Goal: Navigation & Orientation: Understand site structure

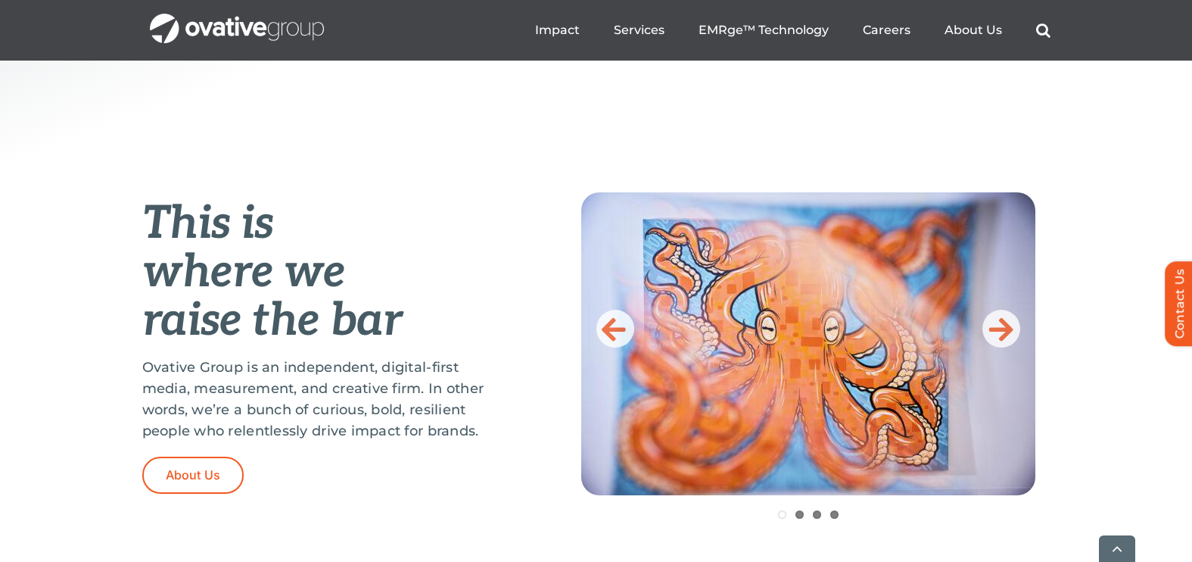
scroll to position [529, 0]
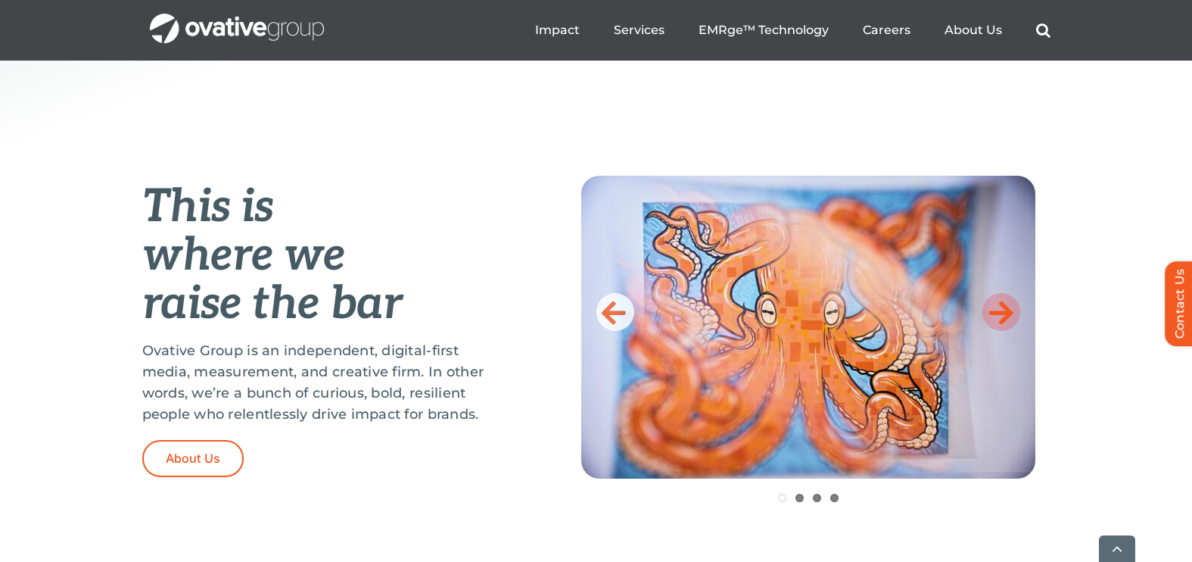
click at [1011, 304] on icon at bounding box center [1001, 312] width 24 height 30
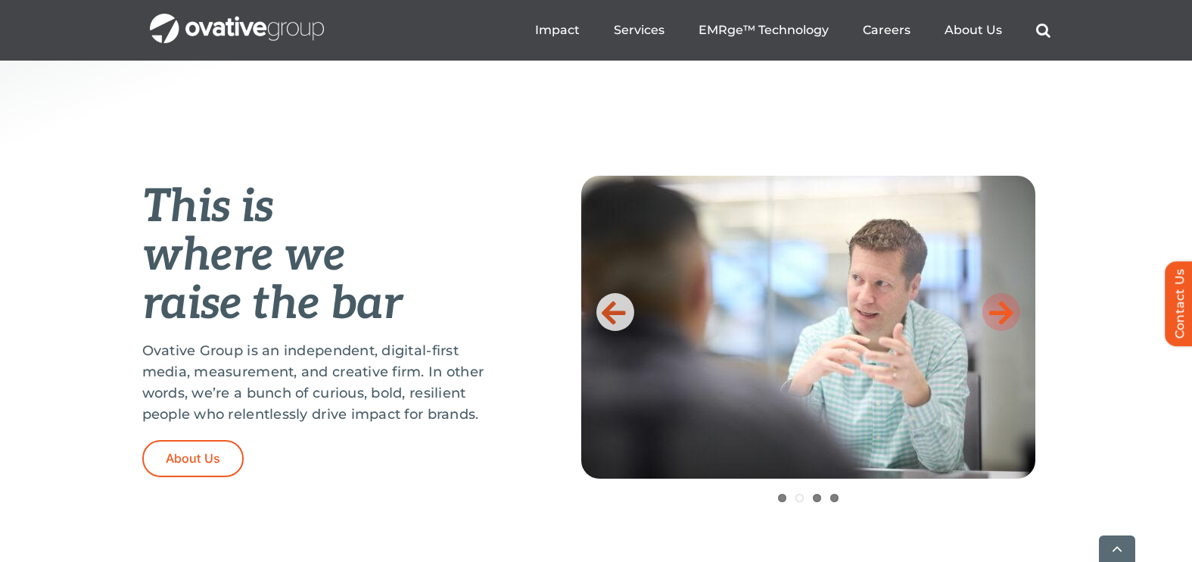
click at [1011, 304] on icon at bounding box center [1001, 312] width 24 height 30
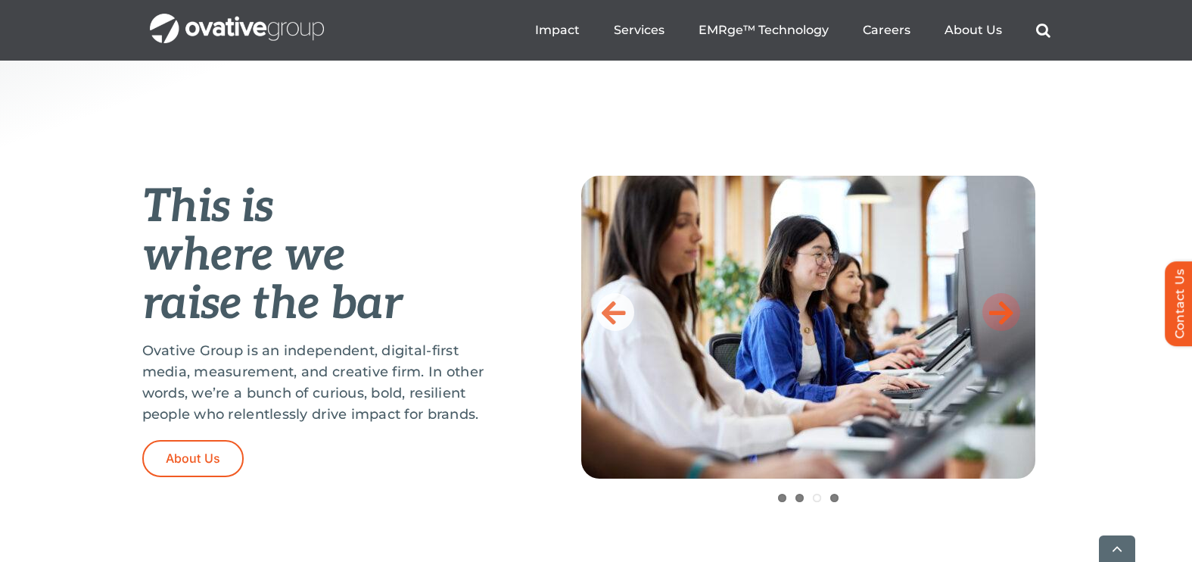
click at [1011, 304] on icon at bounding box center [1001, 312] width 24 height 30
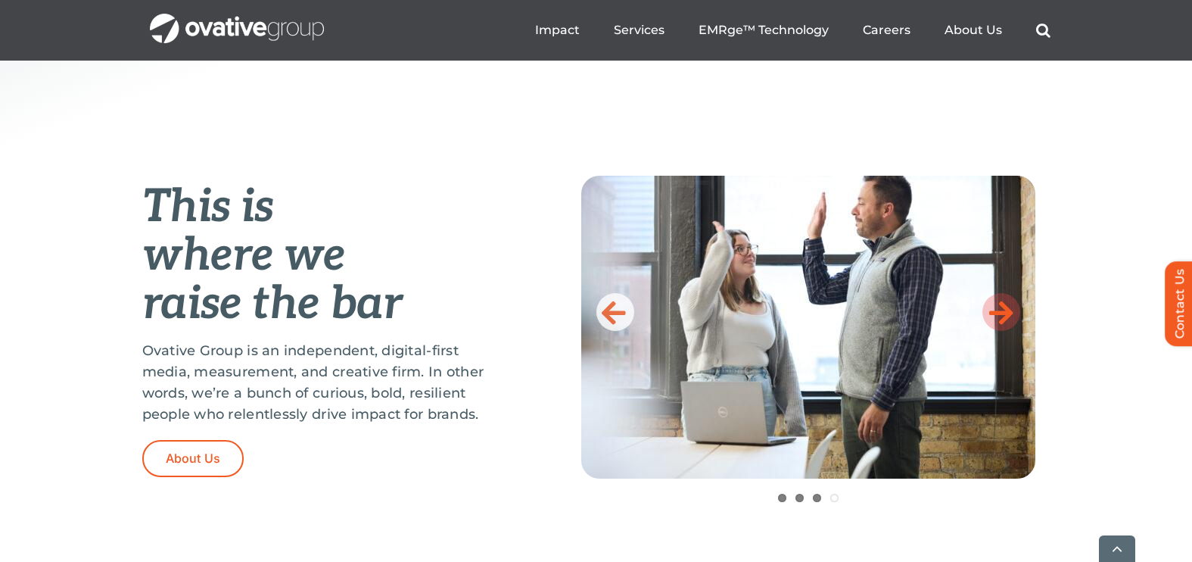
click at [1011, 304] on icon at bounding box center [1001, 312] width 24 height 30
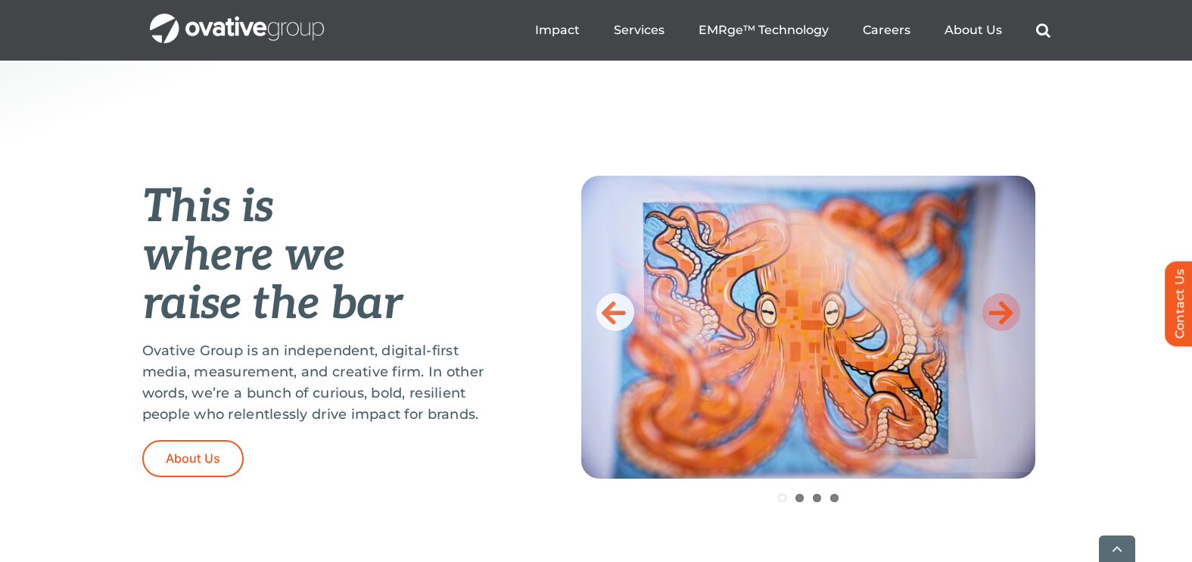
click at [1011, 304] on icon at bounding box center [1001, 312] width 24 height 30
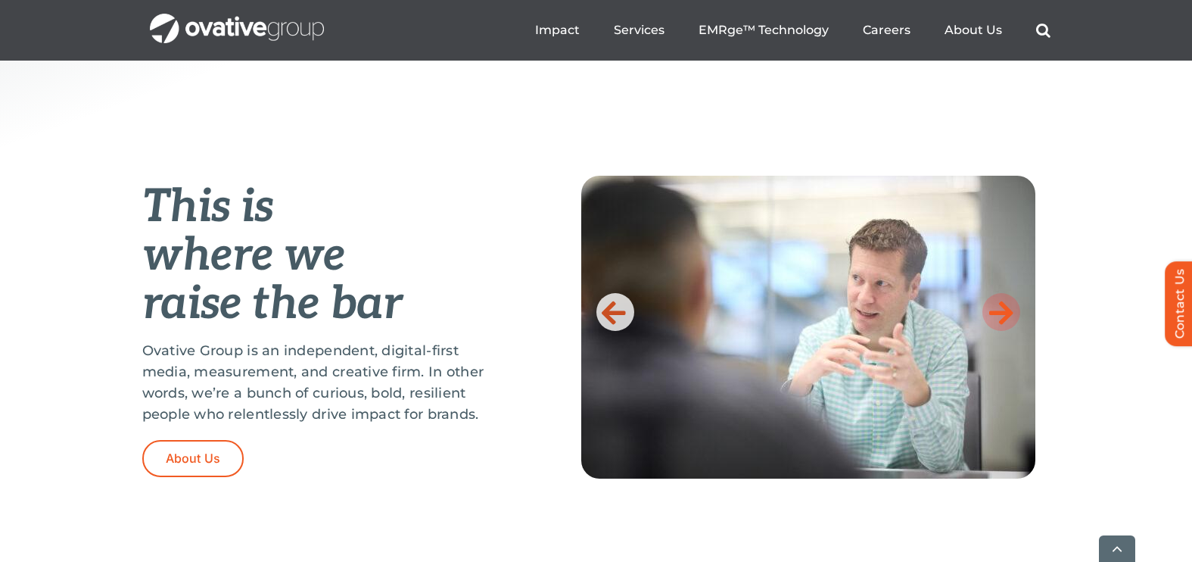
click at [1011, 304] on icon at bounding box center [1001, 312] width 24 height 30
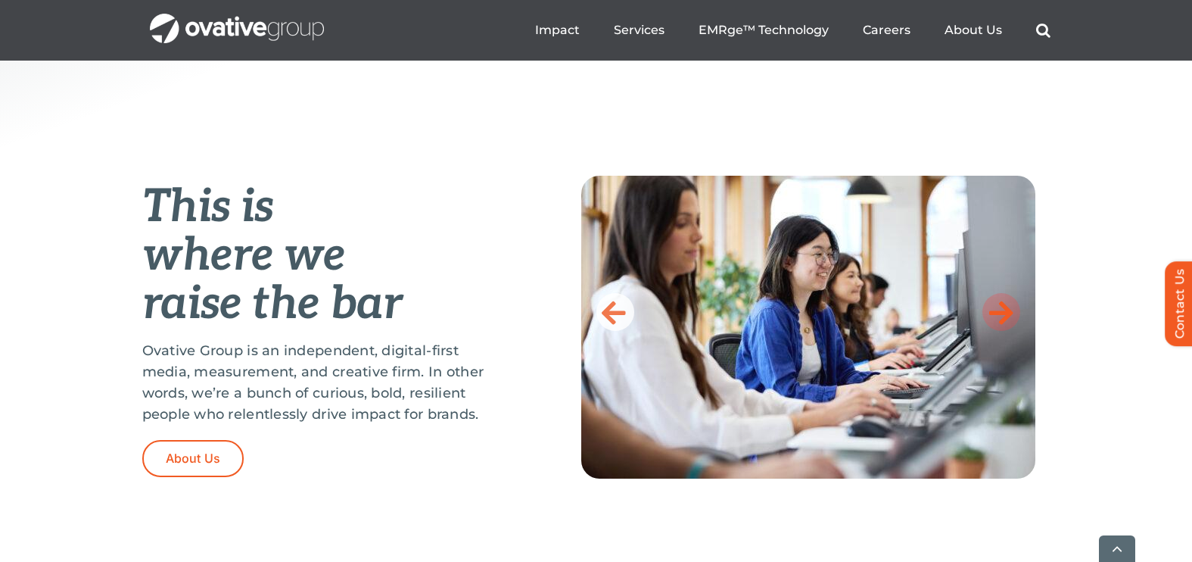
click at [1011, 304] on icon at bounding box center [1001, 312] width 24 height 30
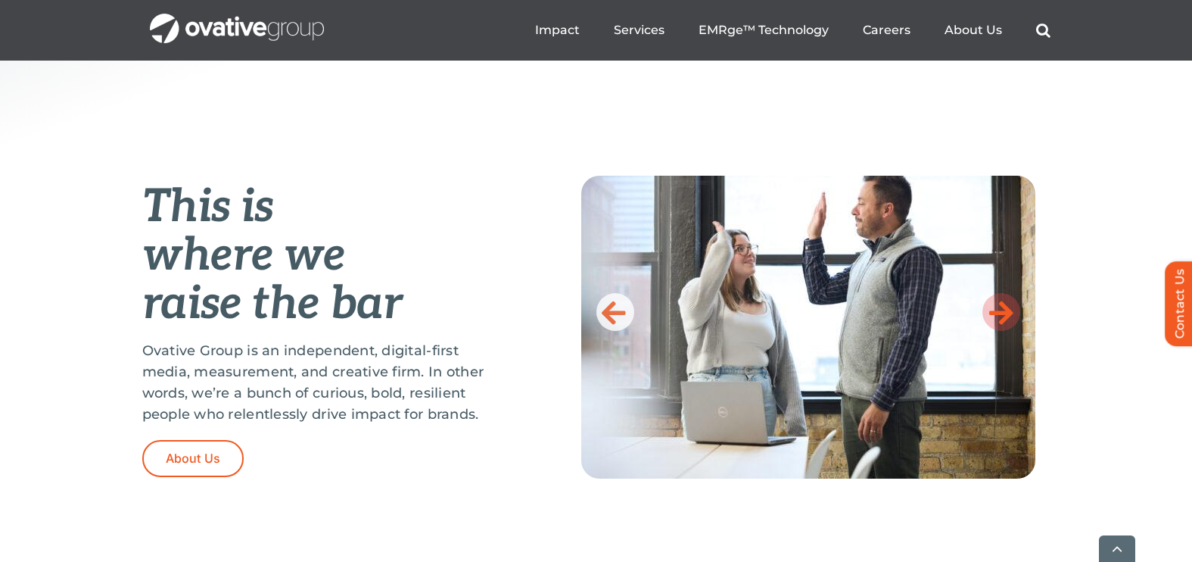
click at [1011, 304] on icon at bounding box center [1001, 312] width 24 height 30
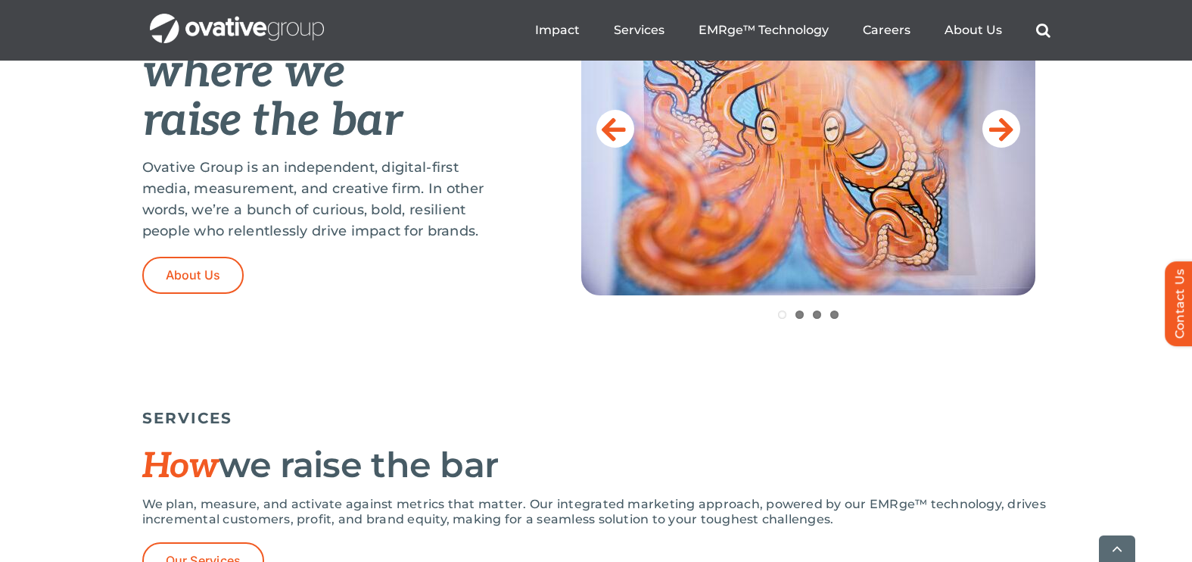
scroll to position [731, 0]
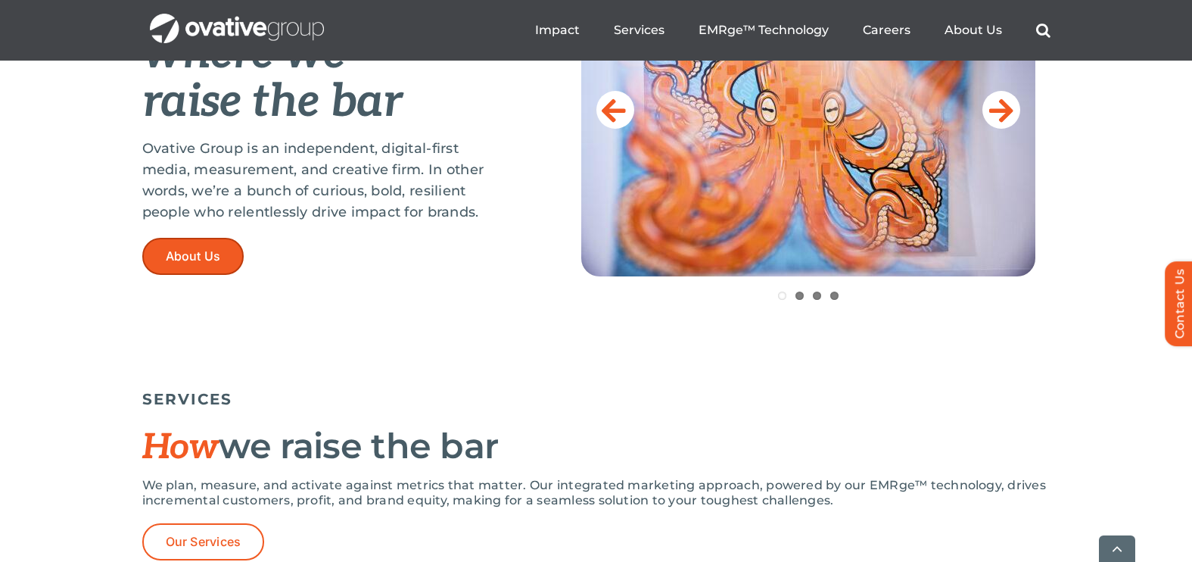
click at [195, 246] on link "About Us" at bounding box center [193, 256] width 102 height 37
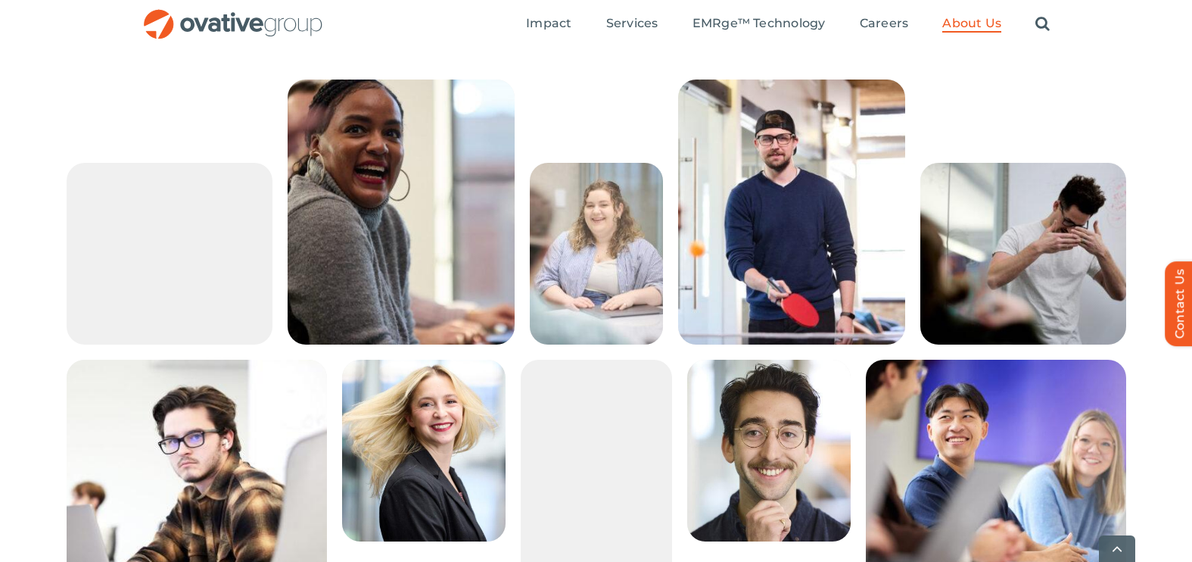
scroll to position [2538, 0]
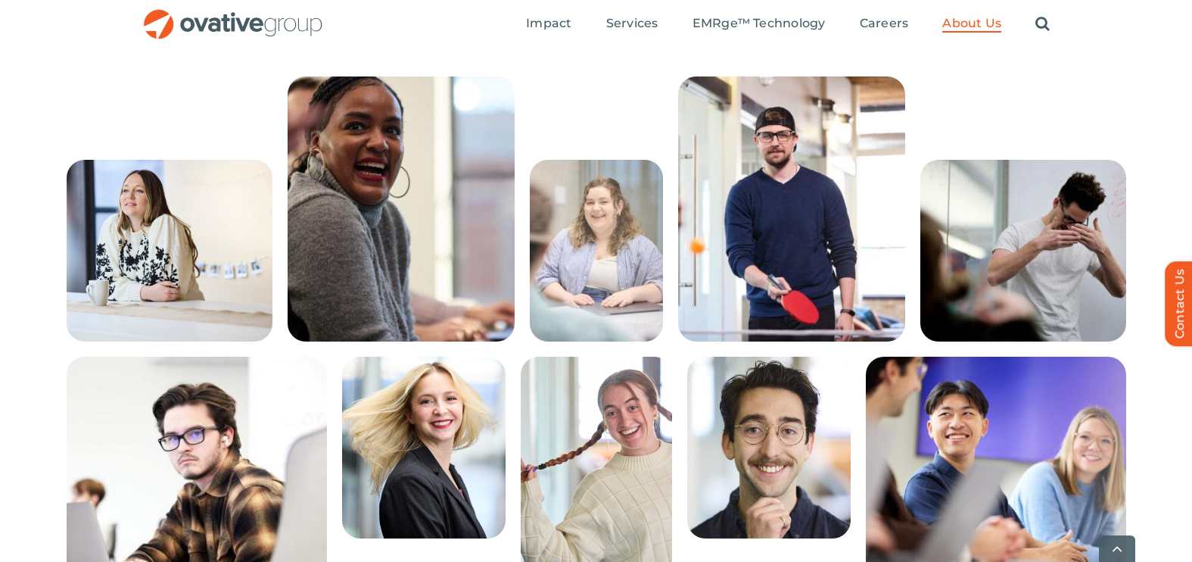
click at [161, 306] on img at bounding box center [170, 251] width 206 height 182
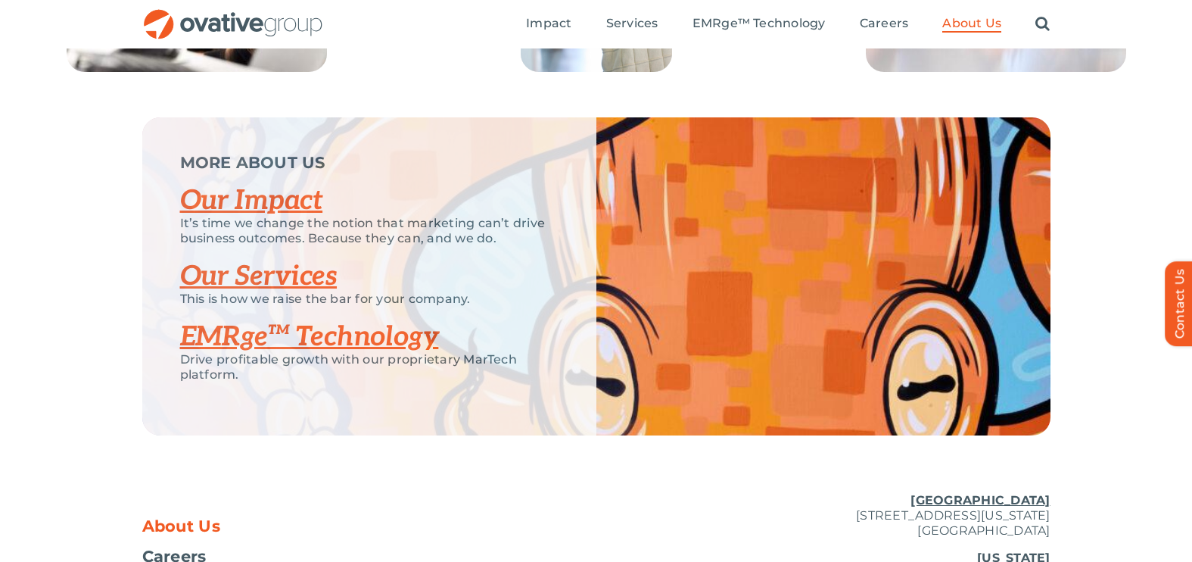
scroll to position [3053, 0]
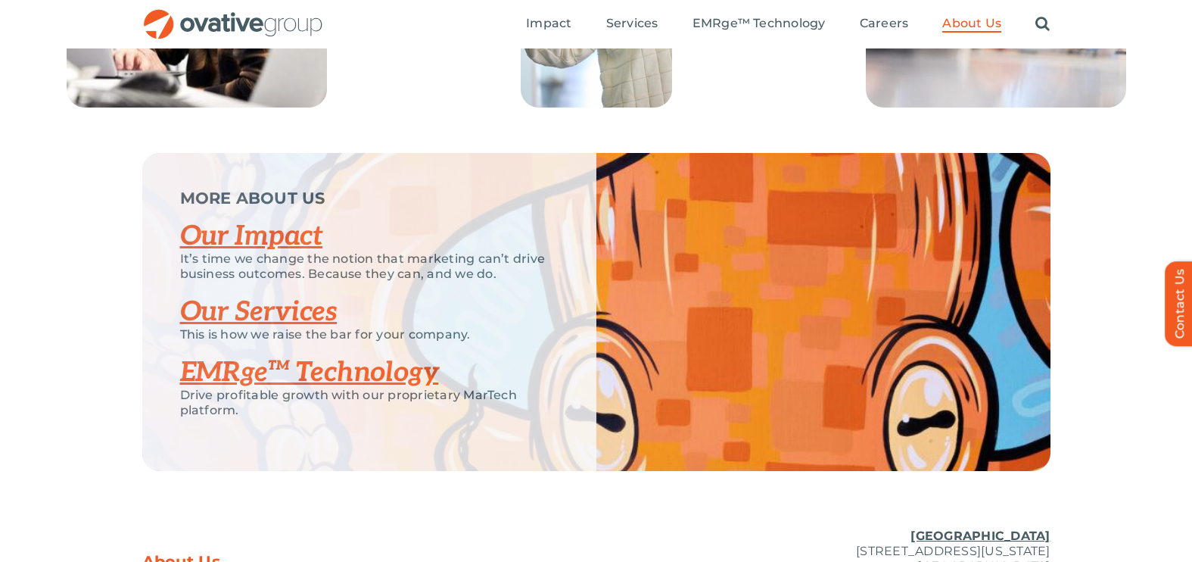
click at [266, 253] on link "Our Impact" at bounding box center [251, 236] width 143 height 33
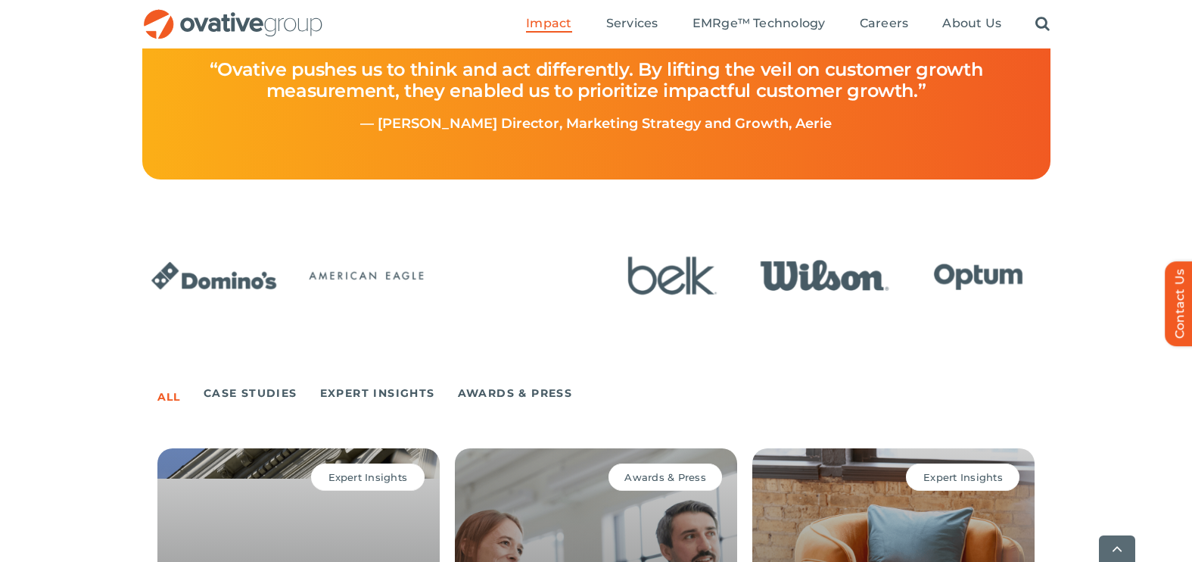
scroll to position [768, 0]
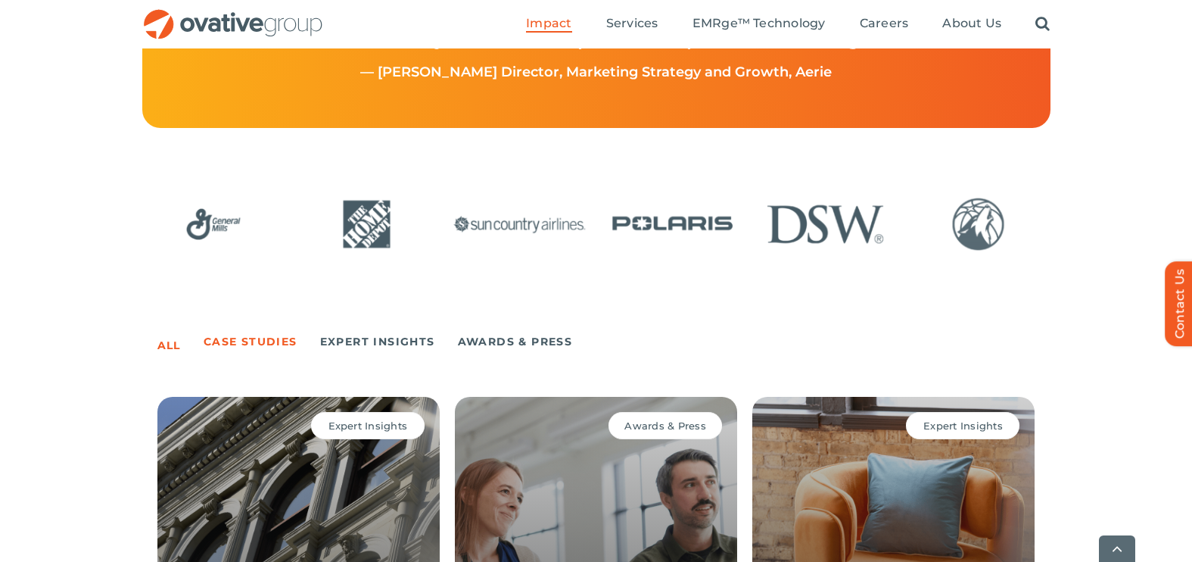
click at [238, 338] on link "Case Studies" at bounding box center [251, 341] width 94 height 21
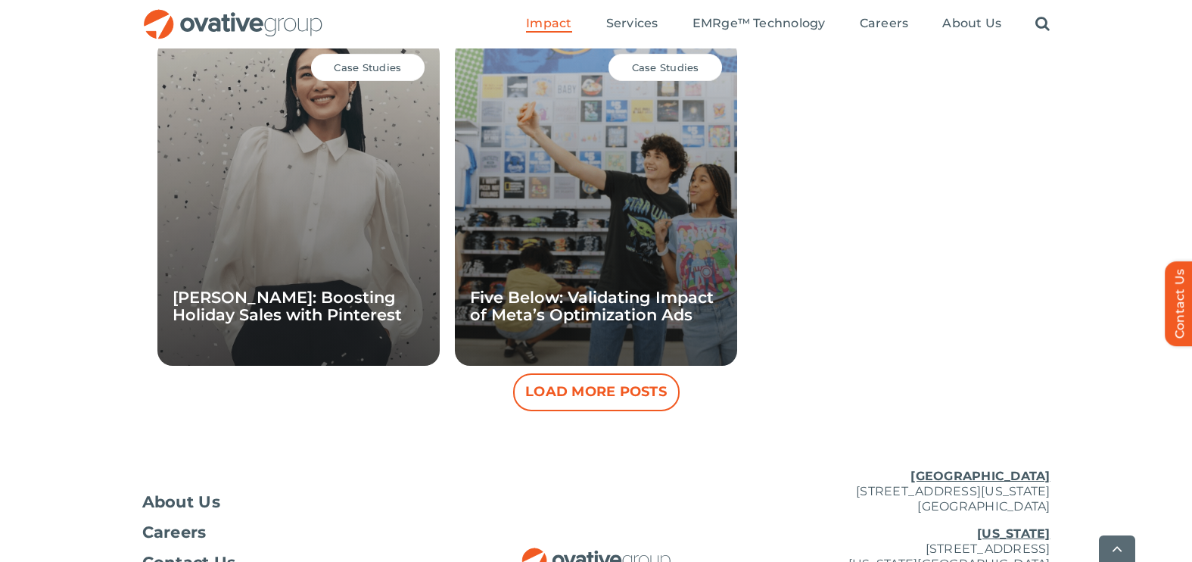
scroll to position [1491, 0]
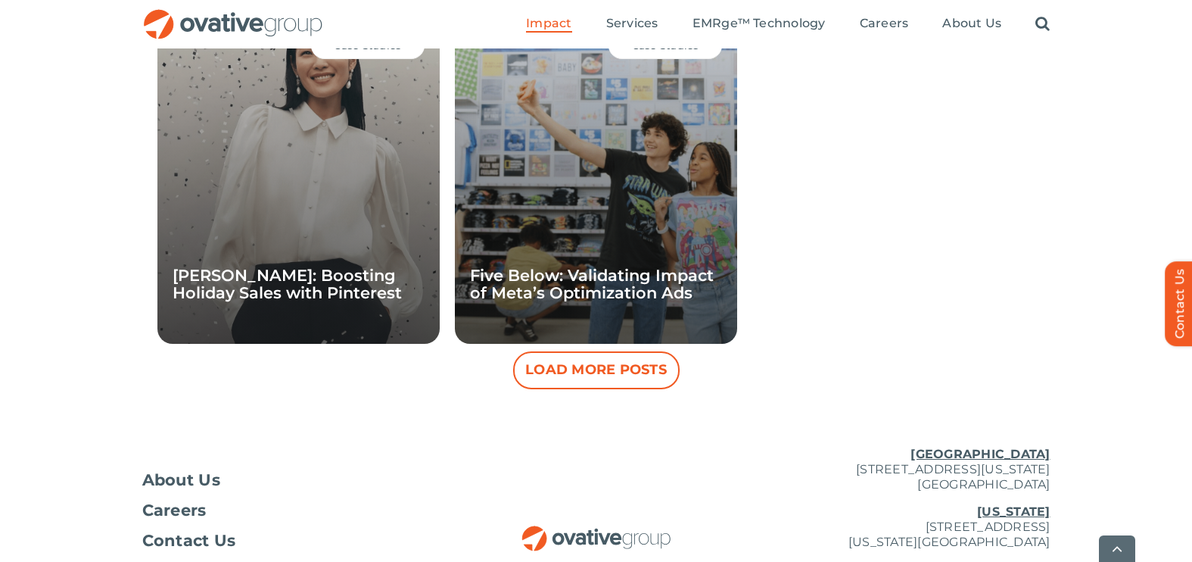
click at [558, 366] on button "Load More Posts" at bounding box center [596, 370] width 167 height 38
click at [578, 374] on button "Load More Posts" at bounding box center [596, 370] width 167 height 38
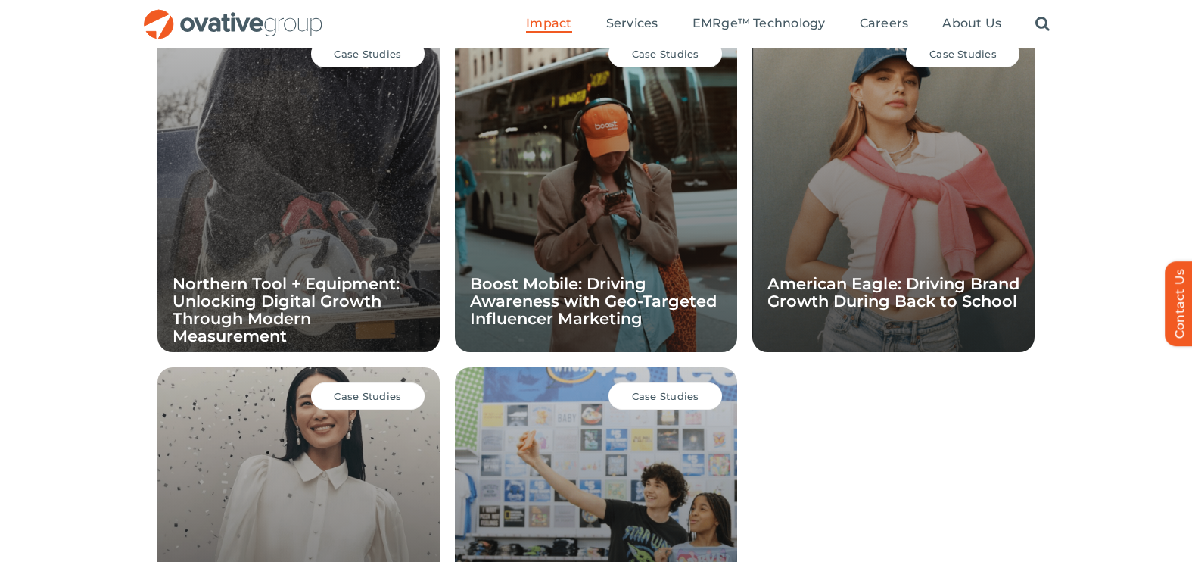
scroll to position [728, 0]
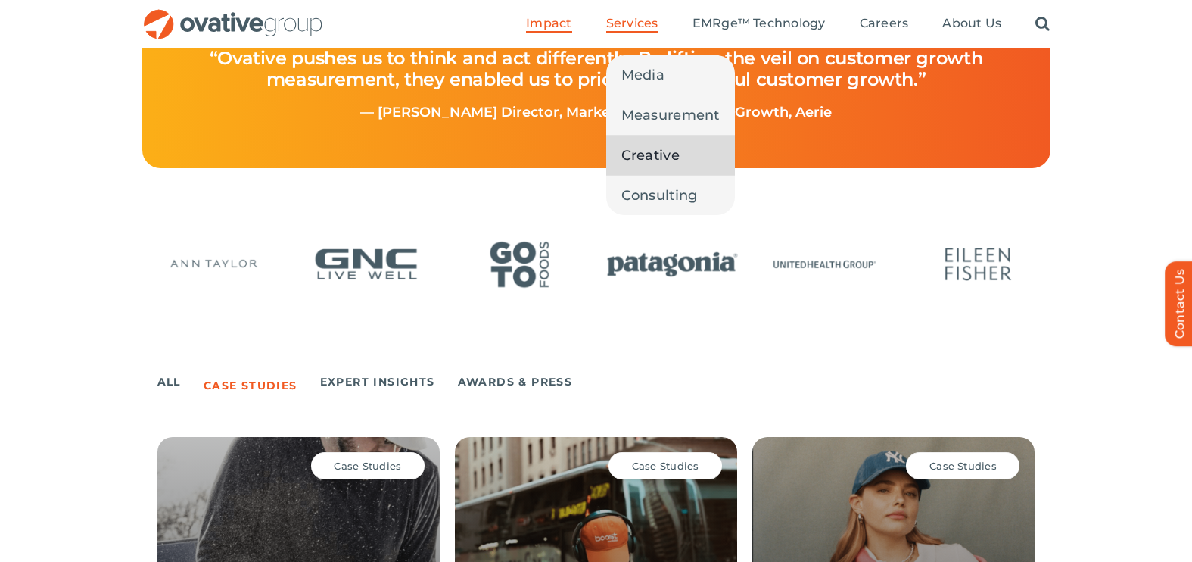
click at [643, 148] on span "Creative" at bounding box center [651, 155] width 58 height 21
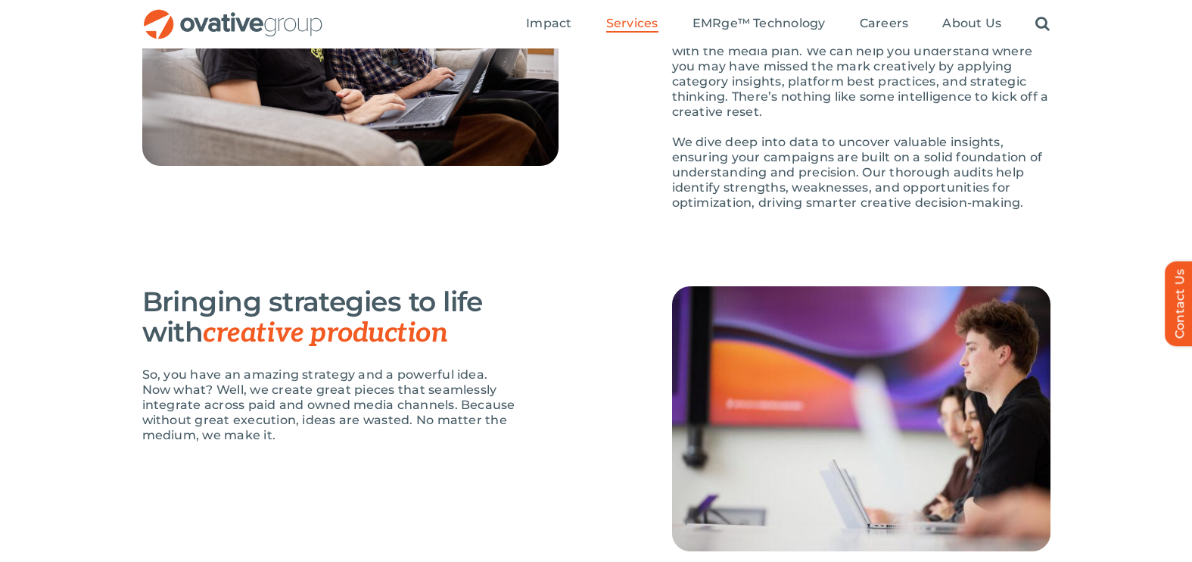
scroll to position [1522, 0]
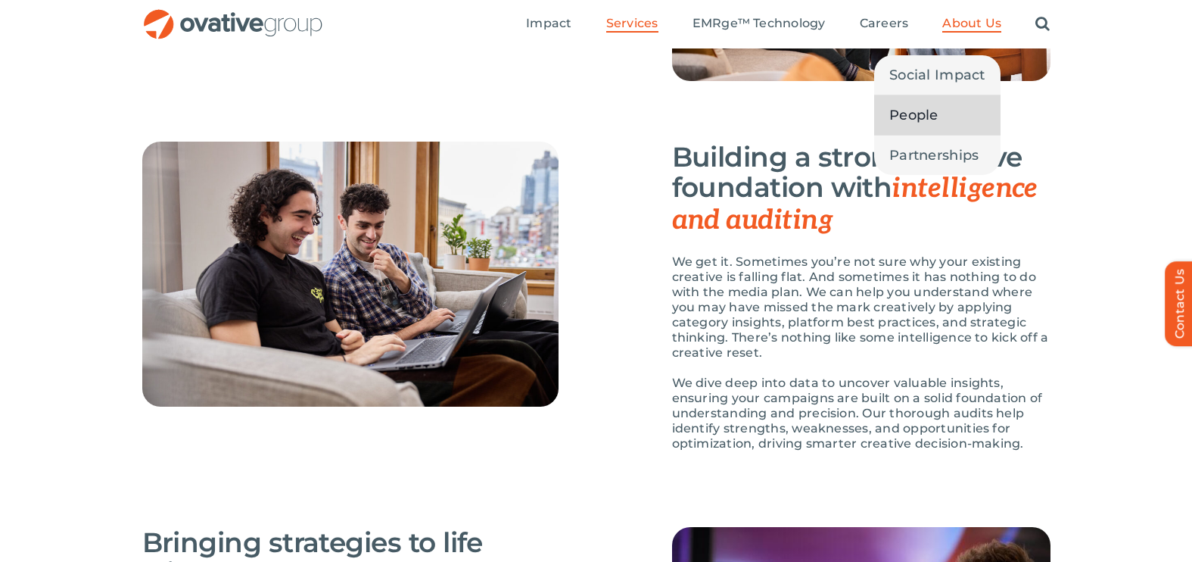
click at [911, 111] on span "People" at bounding box center [914, 114] width 49 height 21
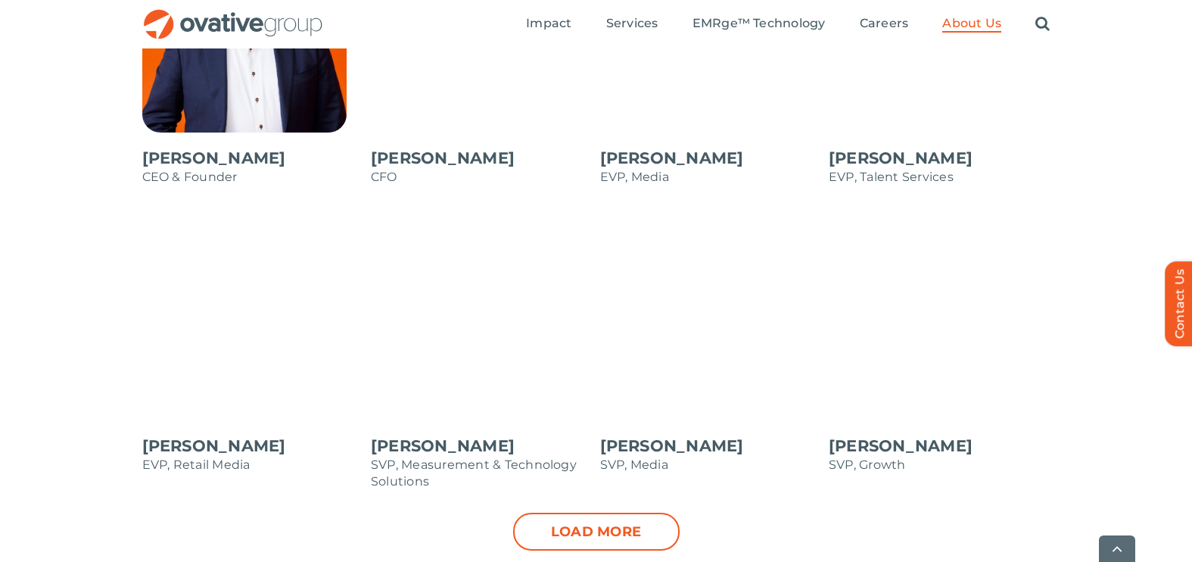
scroll to position [1511, 0]
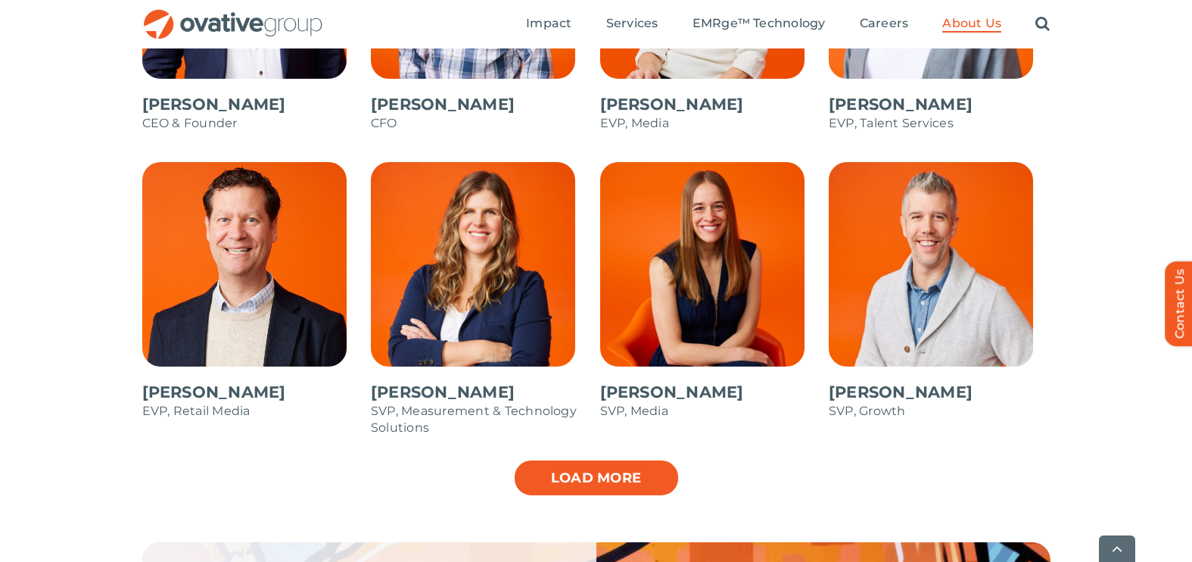
click at [581, 472] on link "Load more" at bounding box center [596, 478] width 167 height 38
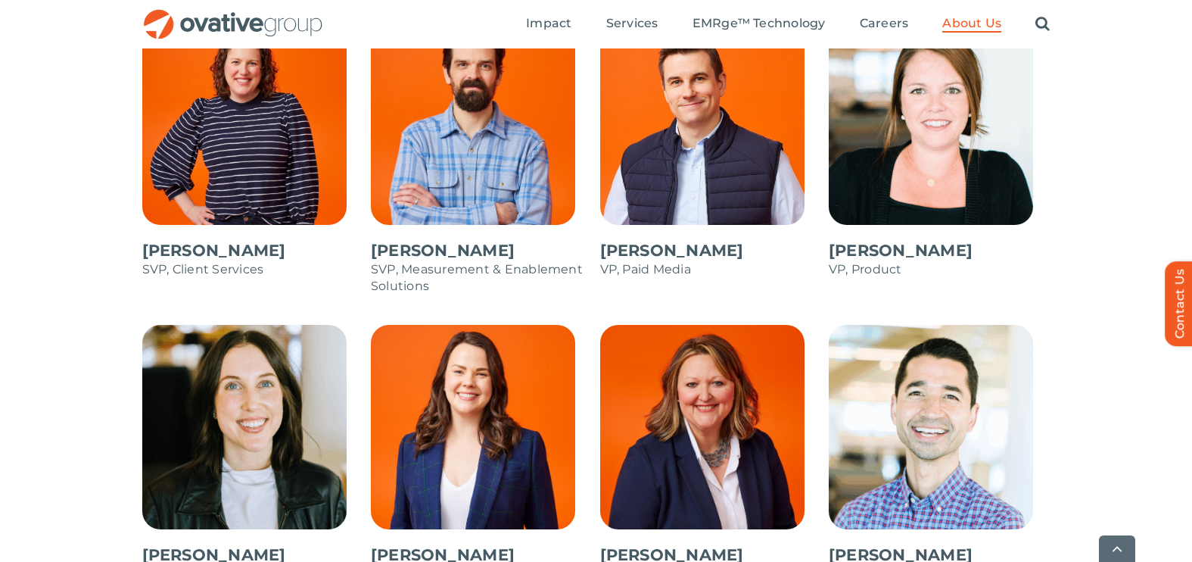
scroll to position [2110, 0]
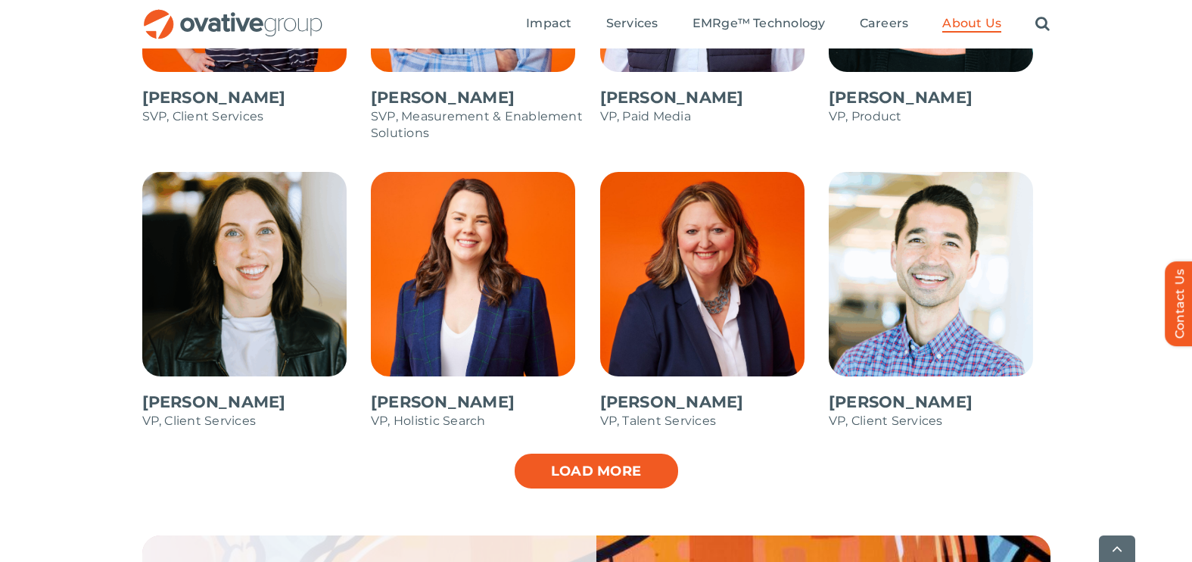
click at [570, 463] on link "Load more" at bounding box center [596, 471] width 167 height 38
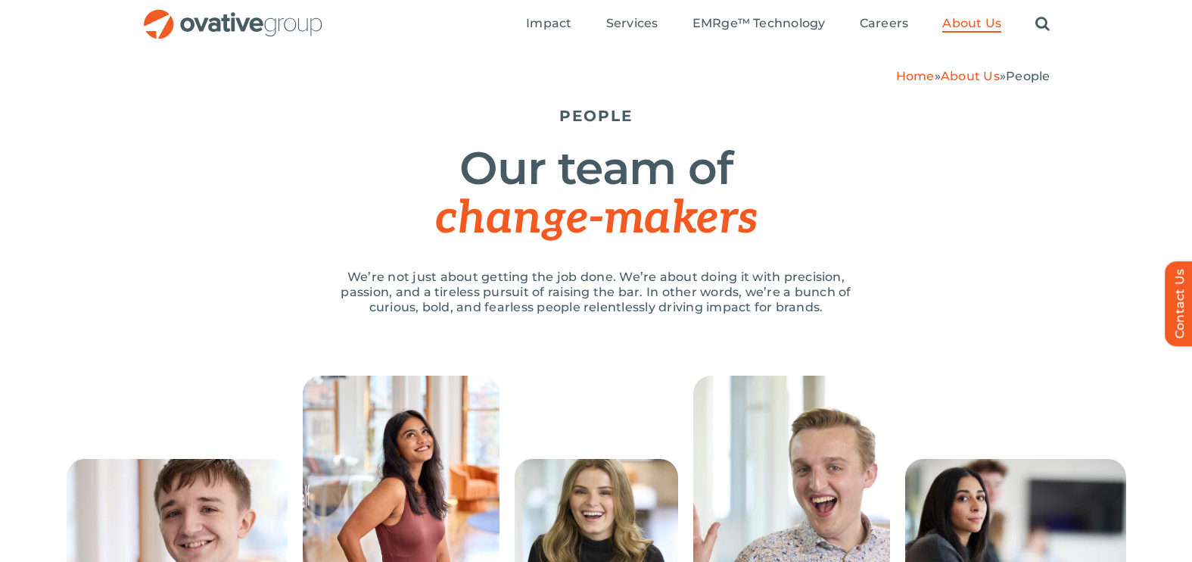
scroll to position [34, 0]
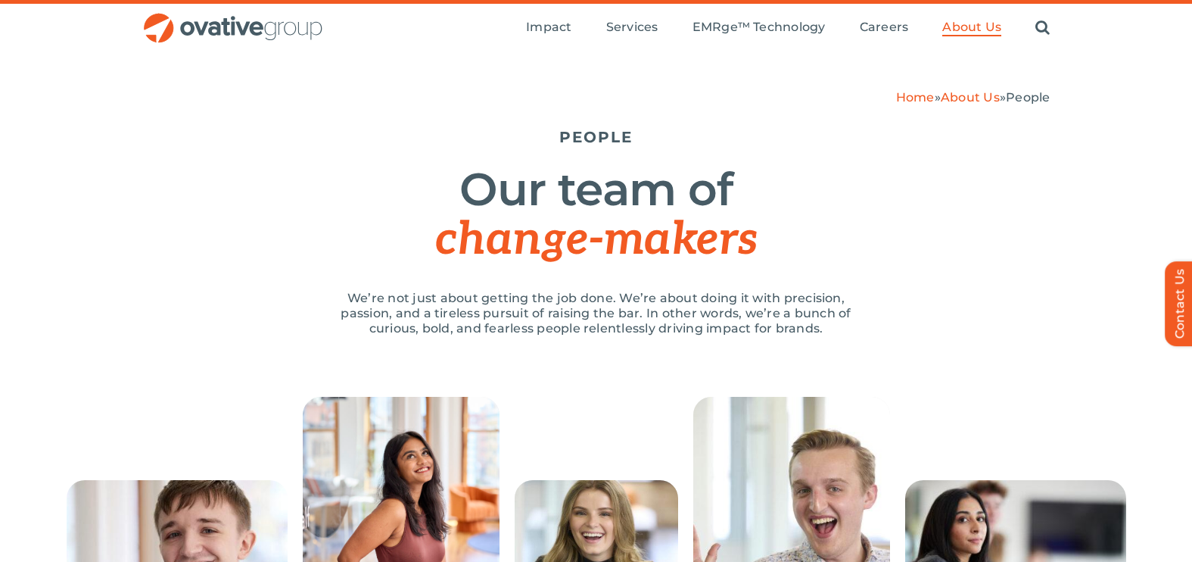
click at [272, 26] on img "OG_Full_horizontal_RGB" at bounding box center [233, 28] width 182 height 31
